Goal: Find specific fact: Find specific fact

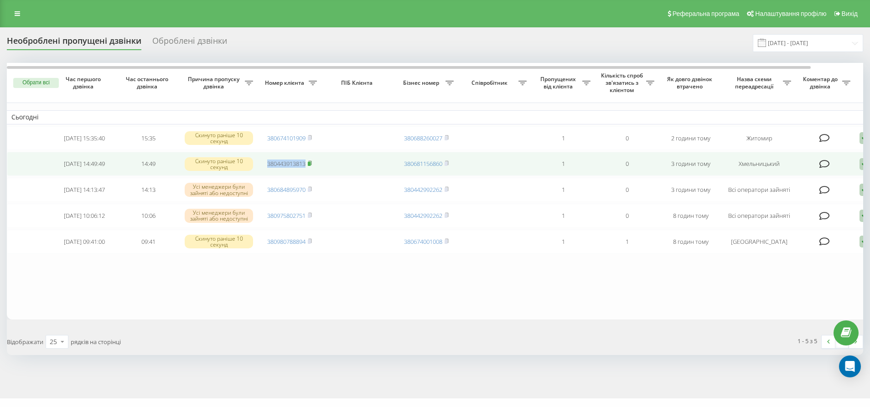
drag, startPoint x: 259, startPoint y: 161, endPoint x: 308, endPoint y: 164, distance: 49.0
click at [308, 164] on td "380443913813" at bounding box center [290, 164] width 64 height 24
copy link "380443913813"
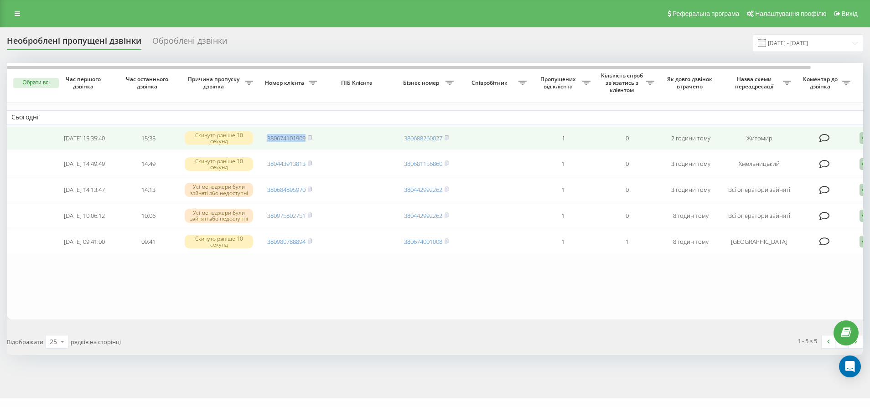
drag, startPoint x: 266, startPoint y: 137, endPoint x: 305, endPoint y: 142, distance: 39.6
click at [305, 142] on td "380674101909" at bounding box center [290, 138] width 64 height 24
copy link "380674101909"
